Goal: Information Seeking & Learning: Understand process/instructions

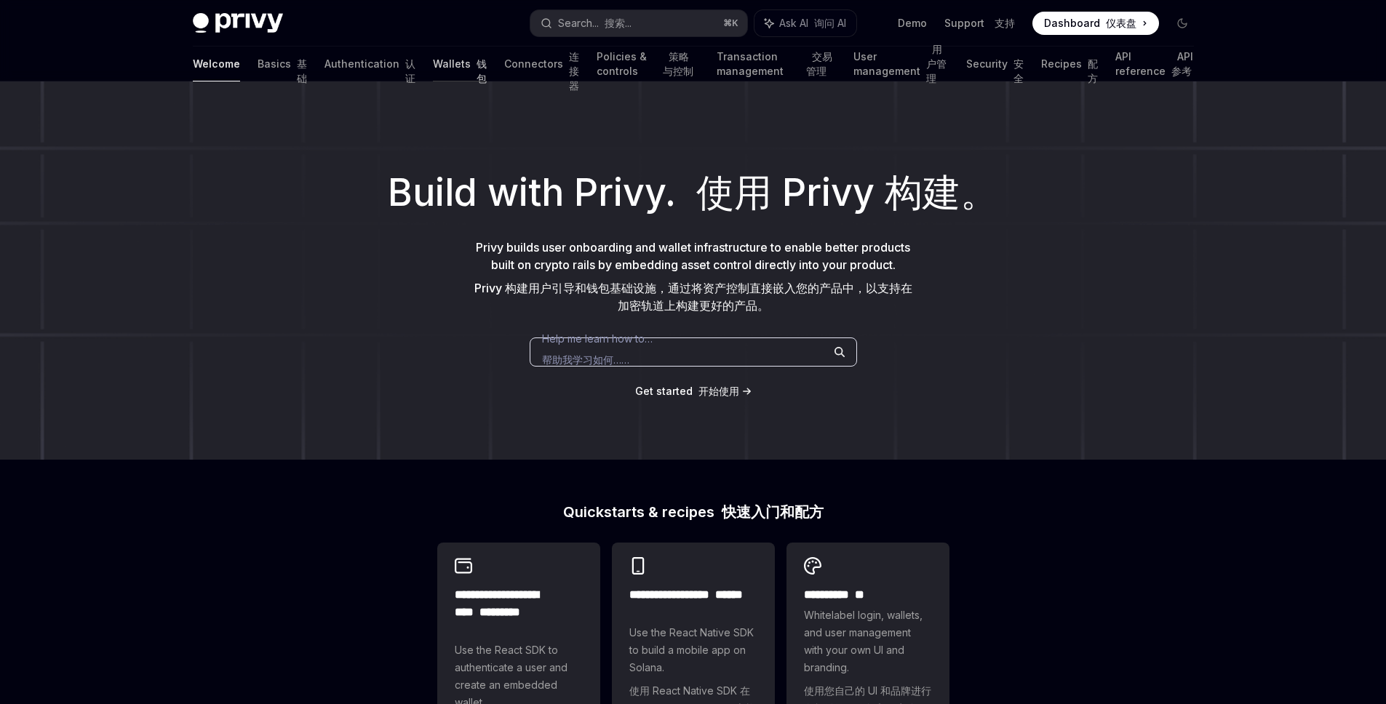
click at [433, 70] on link "Wallets 钱包" at bounding box center [460, 64] width 54 height 35
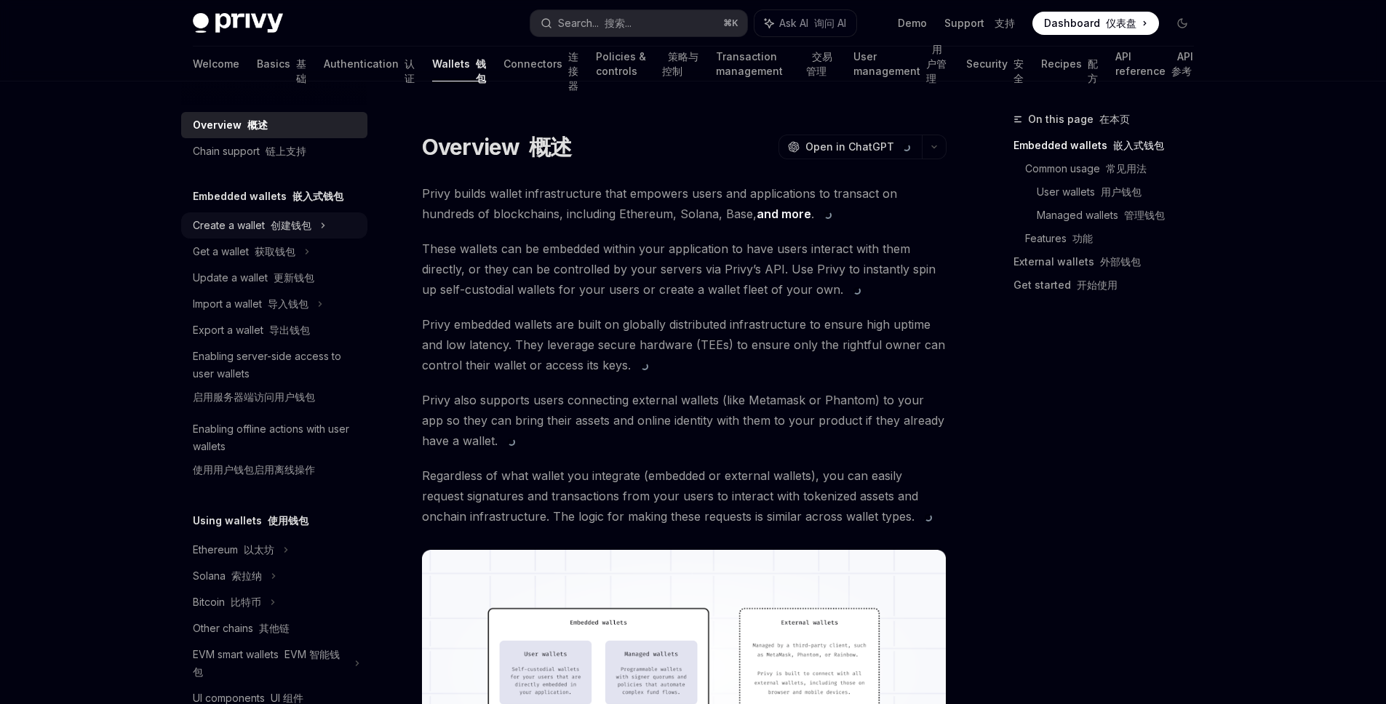
click at [276, 234] on div "Create a wallet 创建钱包" at bounding box center [274, 225] width 186 height 26
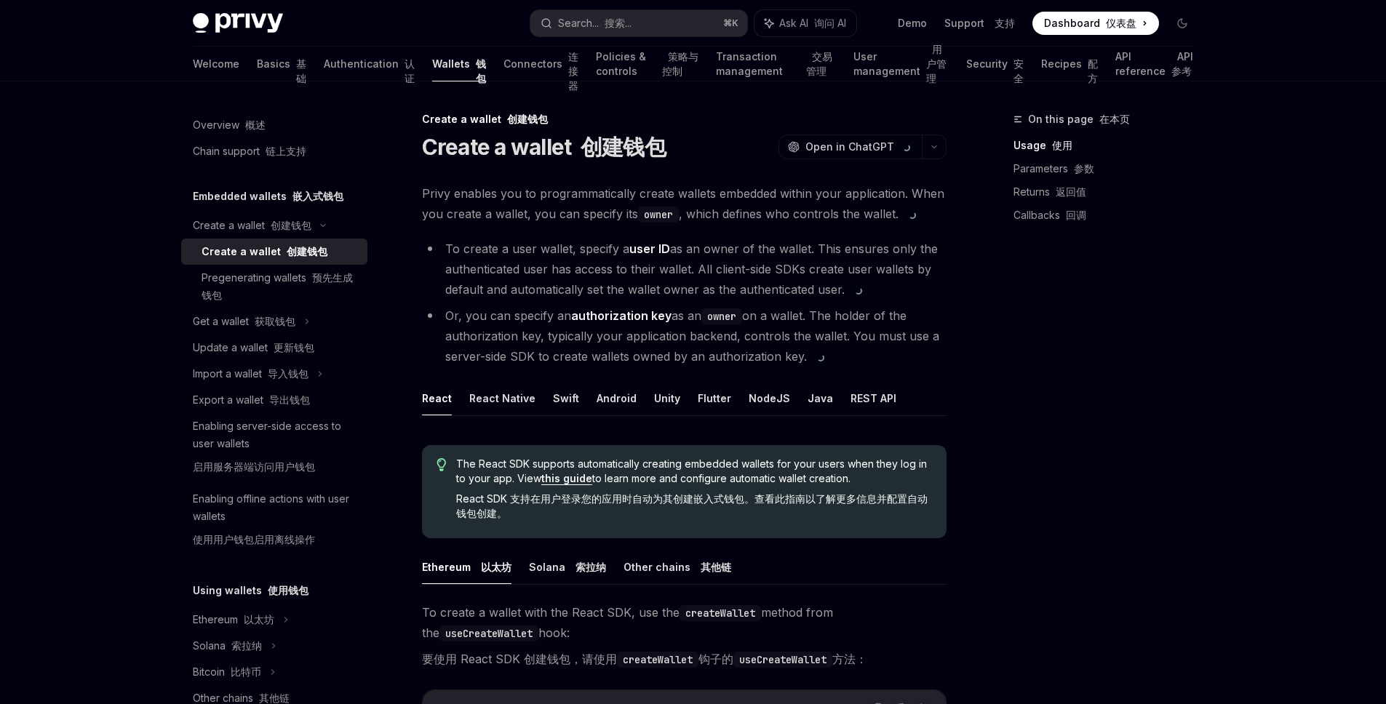
scroll to position [267, 0]
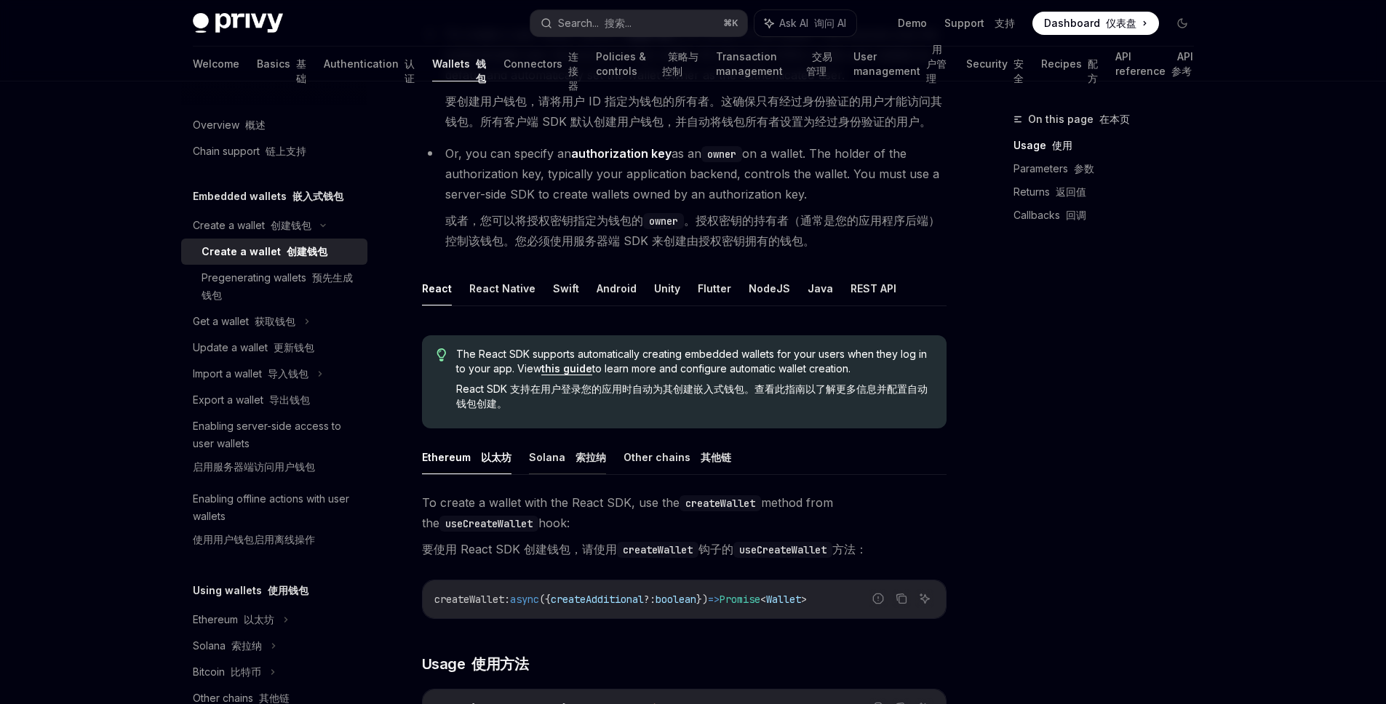
click at [535, 451] on button "Solana [PERSON_NAME]纳" at bounding box center [567, 457] width 77 height 34
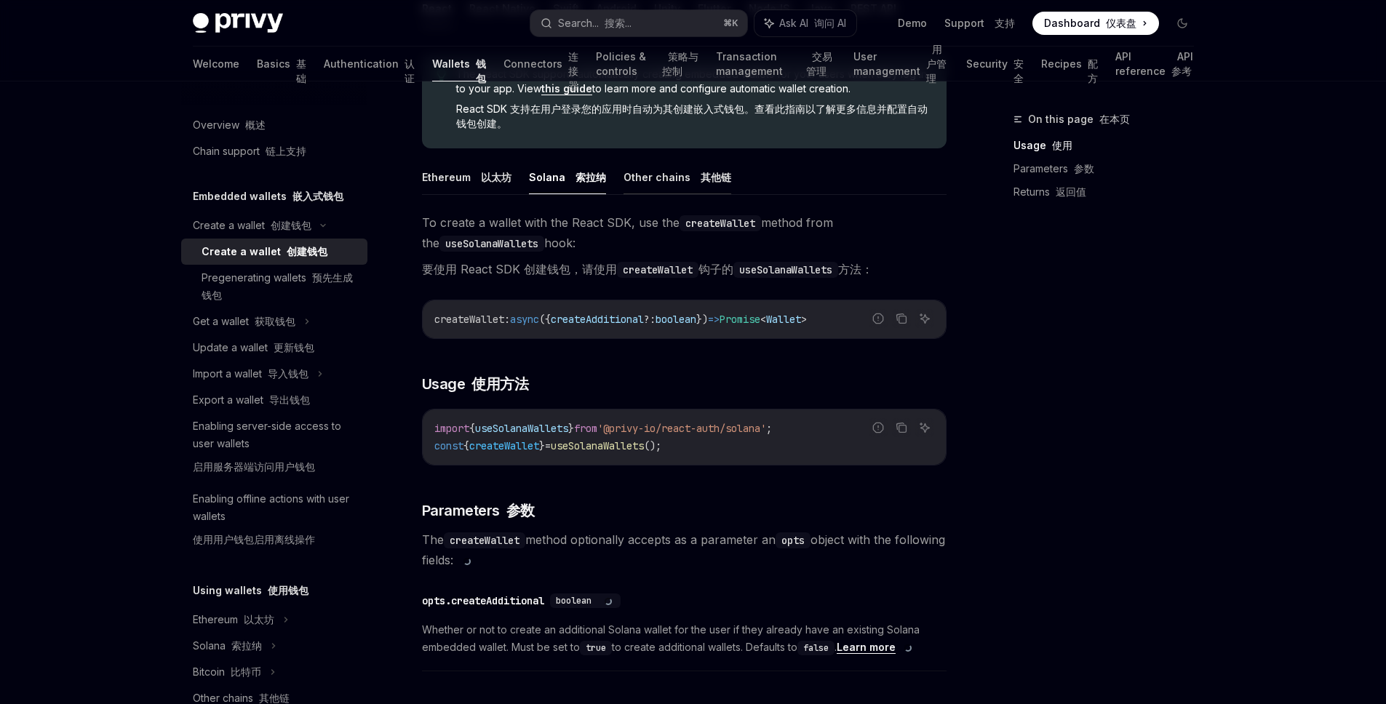
click at [683, 177] on button "Other chains 其他链" at bounding box center [678, 177] width 108 height 34
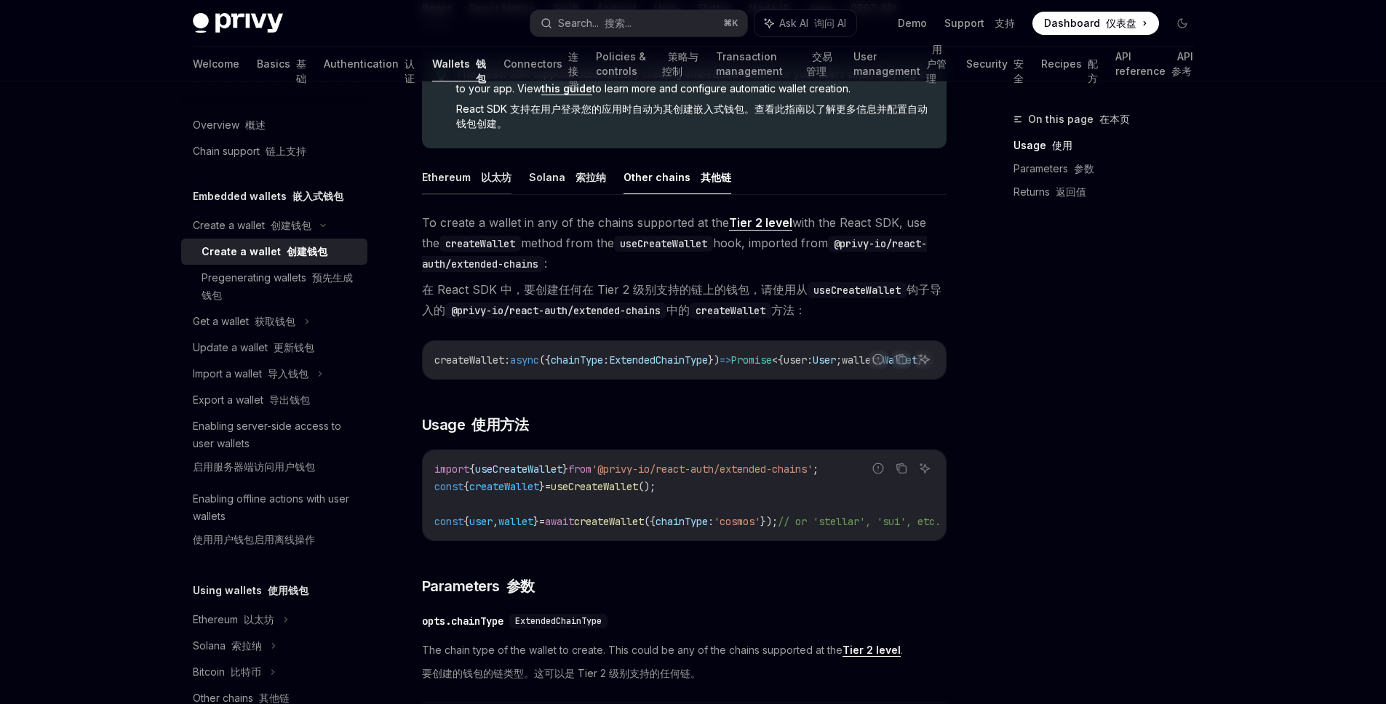
click at [453, 180] on button "Ethereum 以太坊" at bounding box center [466, 177] width 89 height 34
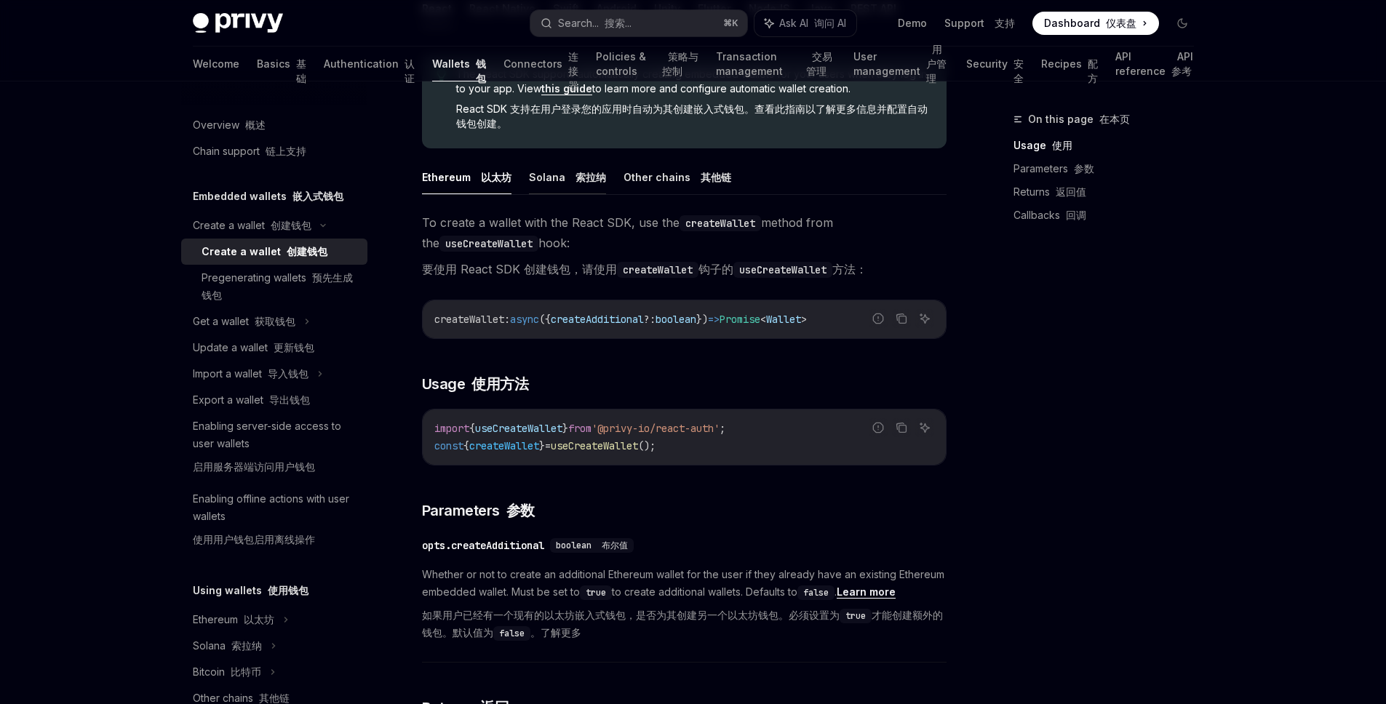
click at [537, 172] on button "Solana [PERSON_NAME]纳" at bounding box center [567, 177] width 77 height 34
type textarea "*"
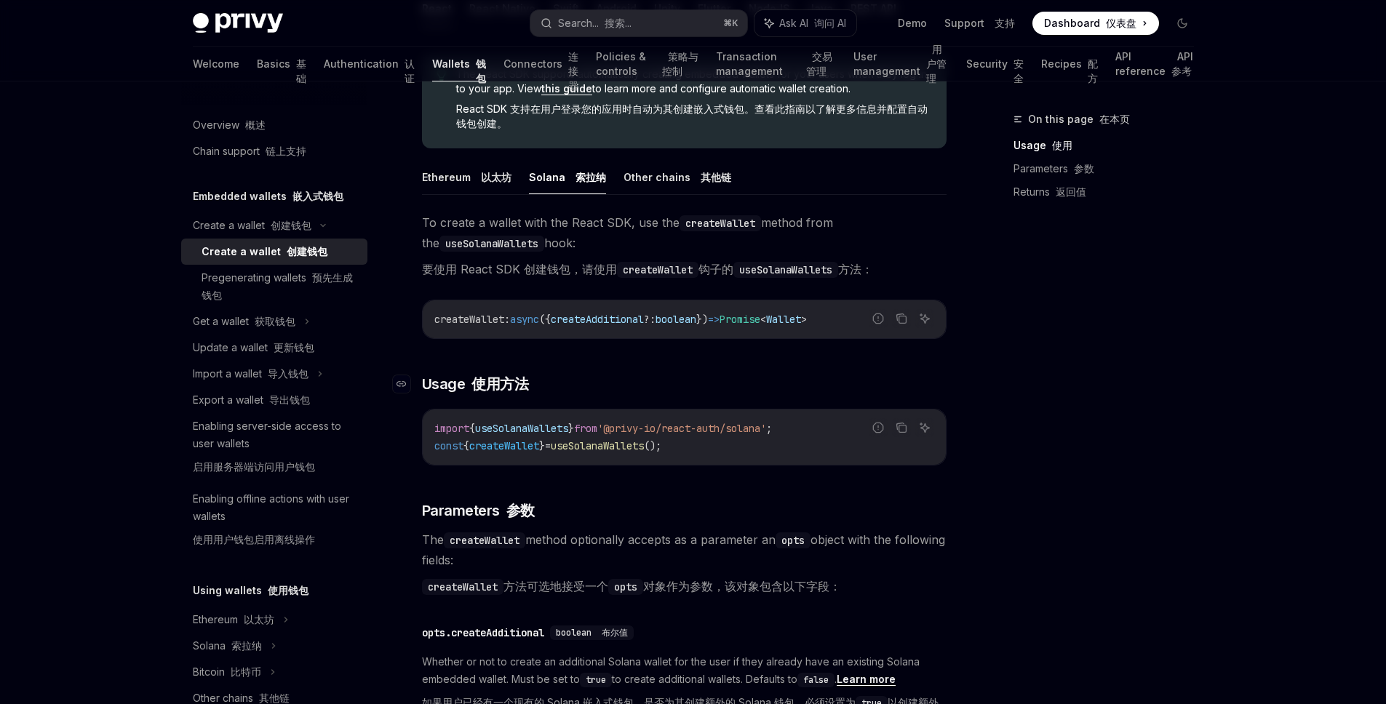
click at [670, 380] on h3 "​ Usage 使用方法" at bounding box center [684, 384] width 525 height 20
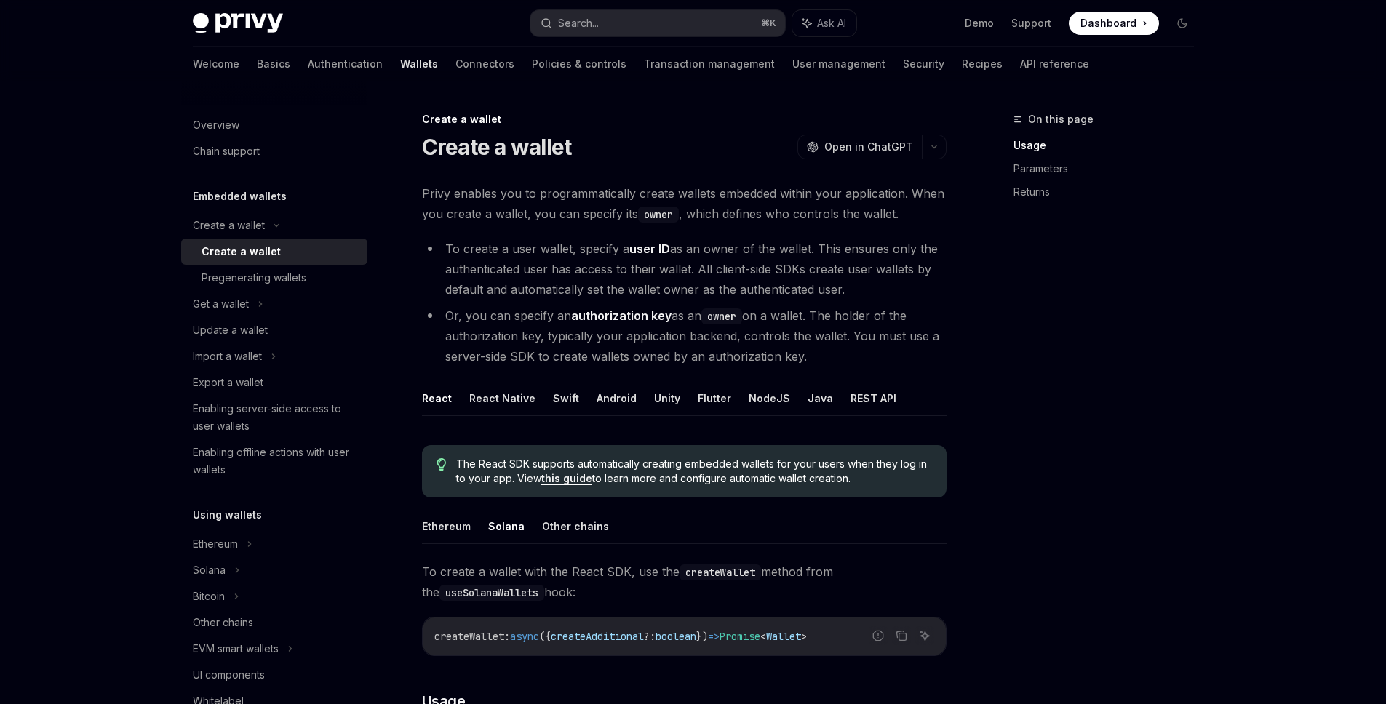
click at [551, 267] on li "To create a user wallet, specify a user ID as an owner of the wallet. This ensu…" at bounding box center [684, 269] width 525 height 61
